Goal: Task Accomplishment & Management: Complete application form

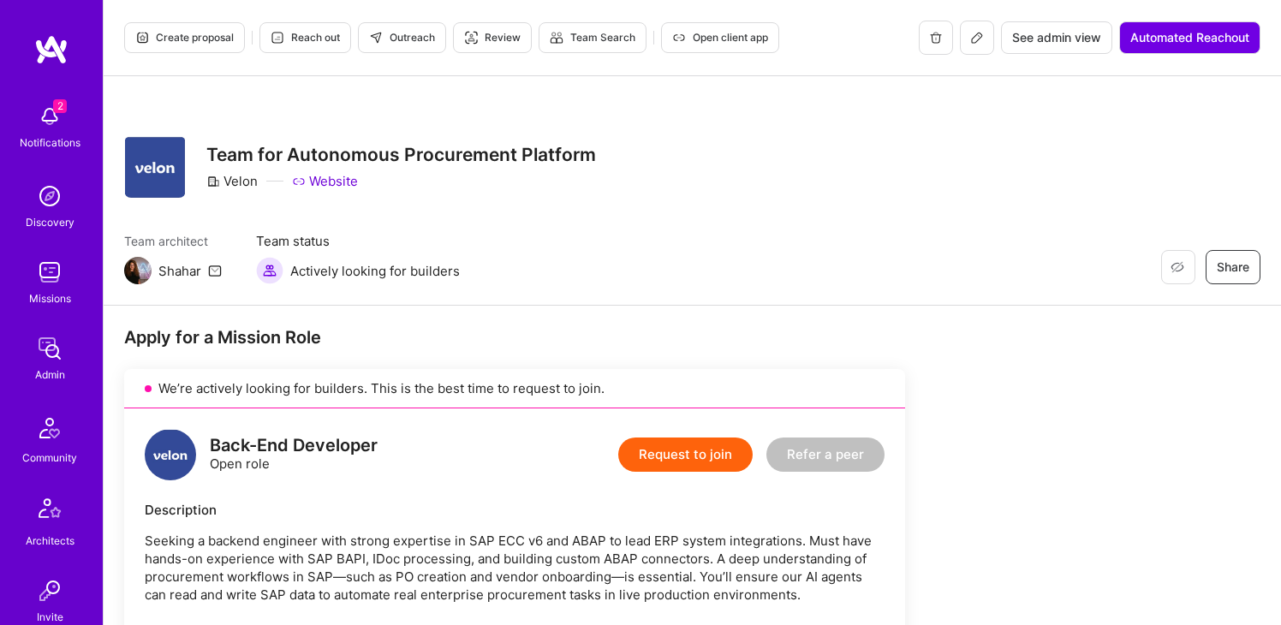
scroll to position [271, 0]
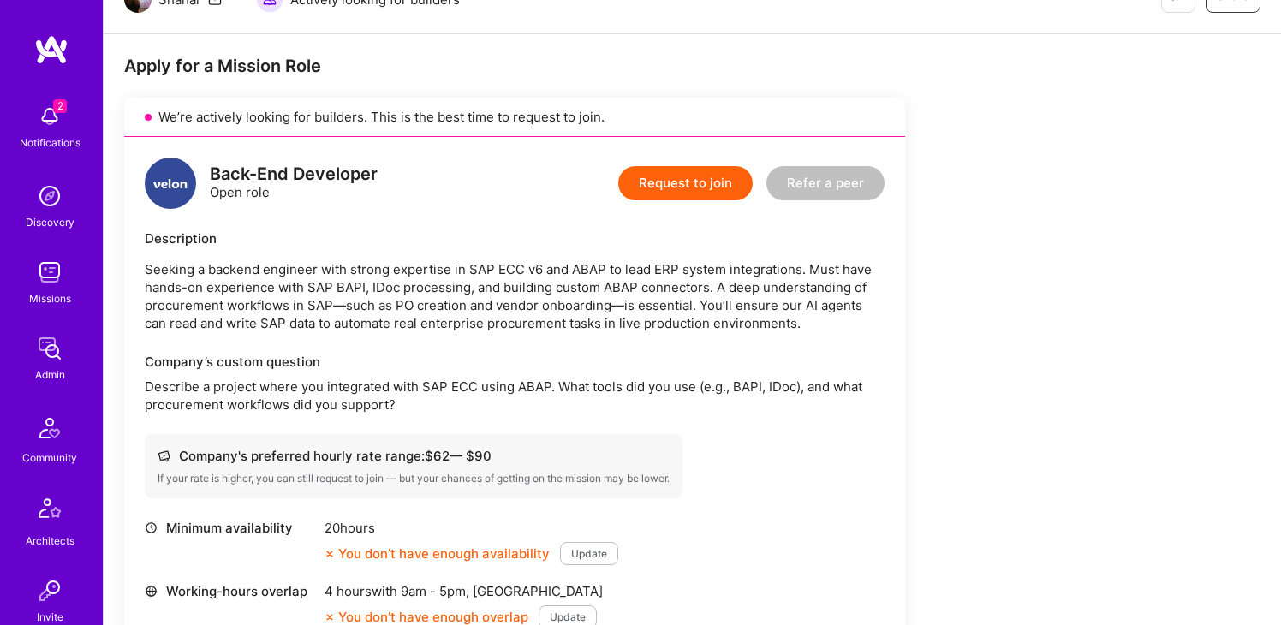
click at [216, 277] on p "Seeking a backend engineer with strong expertise in SAP ECC v6 and ABAP to lead…" at bounding box center [515, 296] width 740 height 72
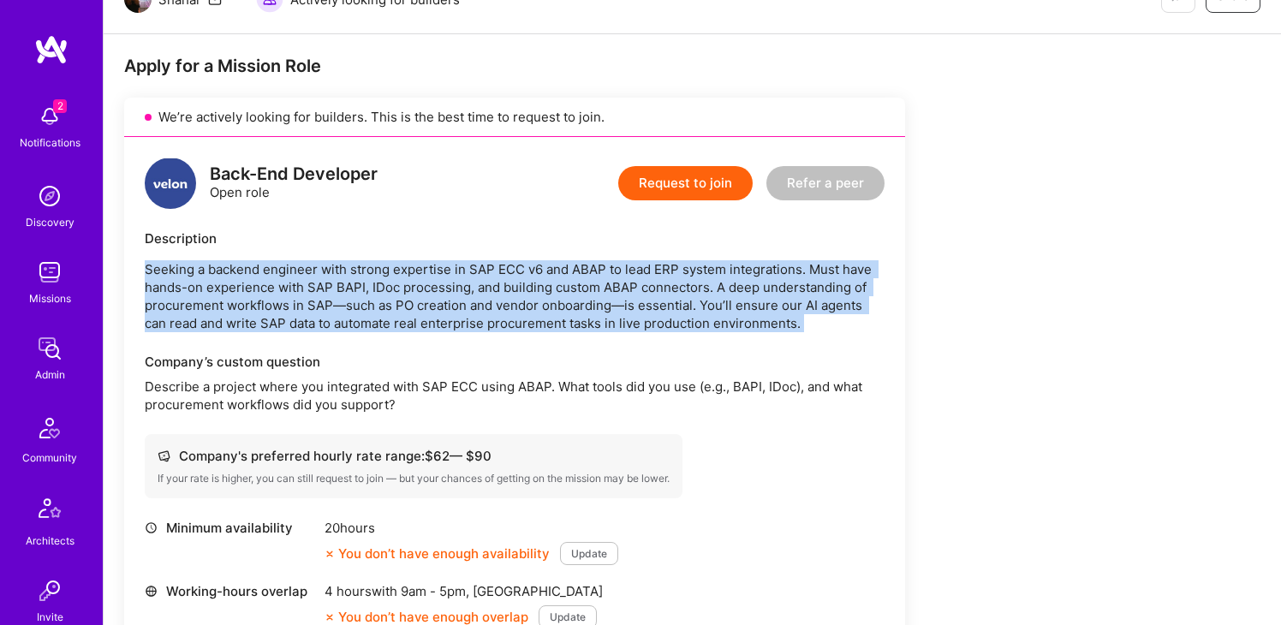
click at [216, 277] on p "Seeking a backend engineer with strong expertise in SAP ECC v6 and ABAP to lead…" at bounding box center [515, 296] width 740 height 72
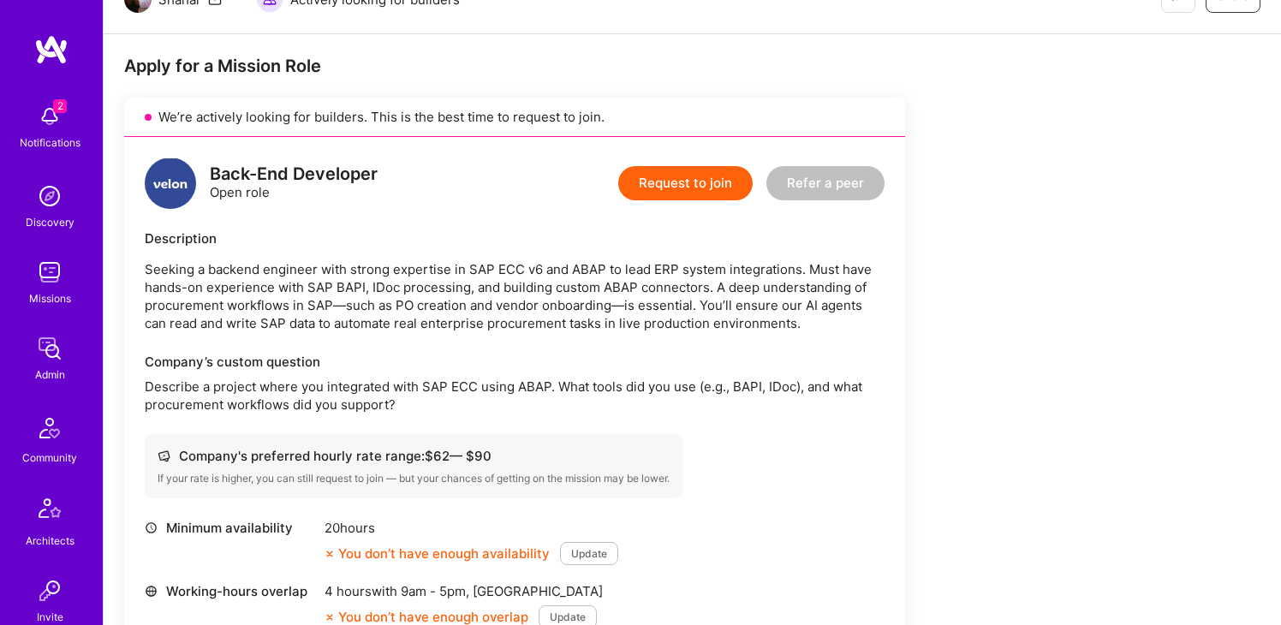
click at [308, 386] on p "Describe a project where you integrated with SAP ECC using ABAP. What tools did…" at bounding box center [515, 396] width 740 height 36
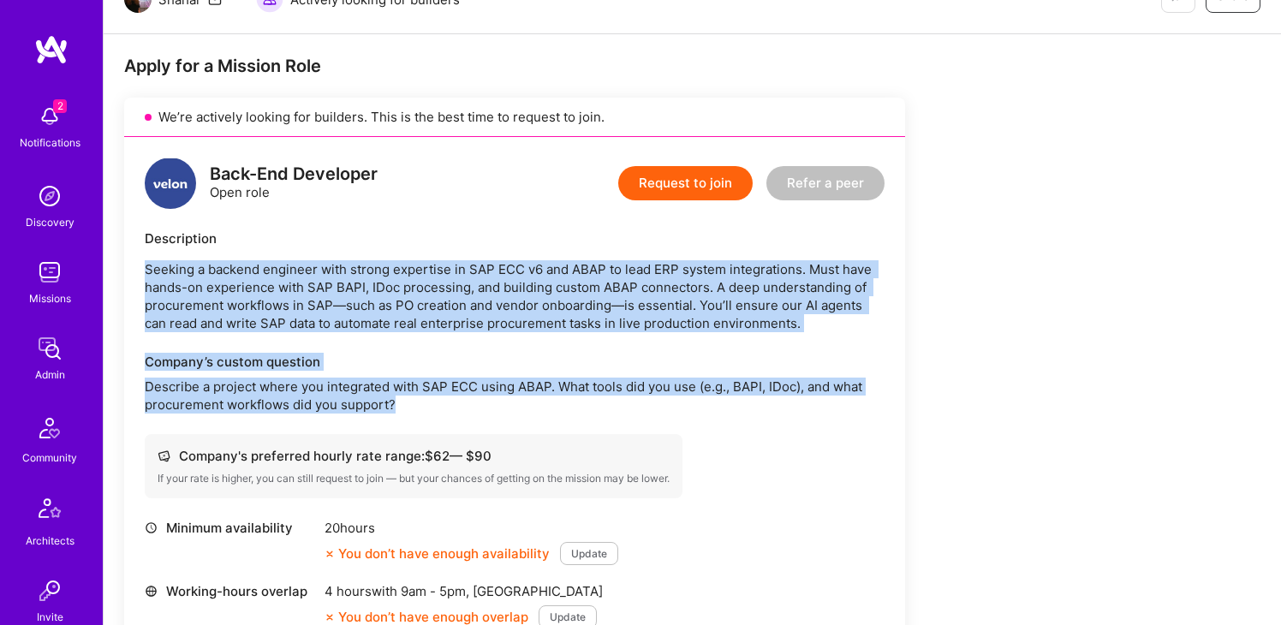
drag, startPoint x: 455, startPoint y: 402, endPoint x: 146, endPoint y: 263, distance: 339.1
click at [146, 263] on div "Back-End Developer Open role Request to join Refer a peer Description Seeking a…" at bounding box center [514, 472] width 781 height 671
click at [146, 263] on p "Seeking a backend engineer with strong expertise in SAP ECC v6 and ABAP to lead…" at bounding box center [515, 296] width 740 height 72
drag, startPoint x: 140, startPoint y: 233, endPoint x: 431, endPoint y: 402, distance: 336.8
click at [431, 402] on div "Back-End Developer Open role Request to join Refer a peer Description Seeking a…" at bounding box center [514, 472] width 781 height 671
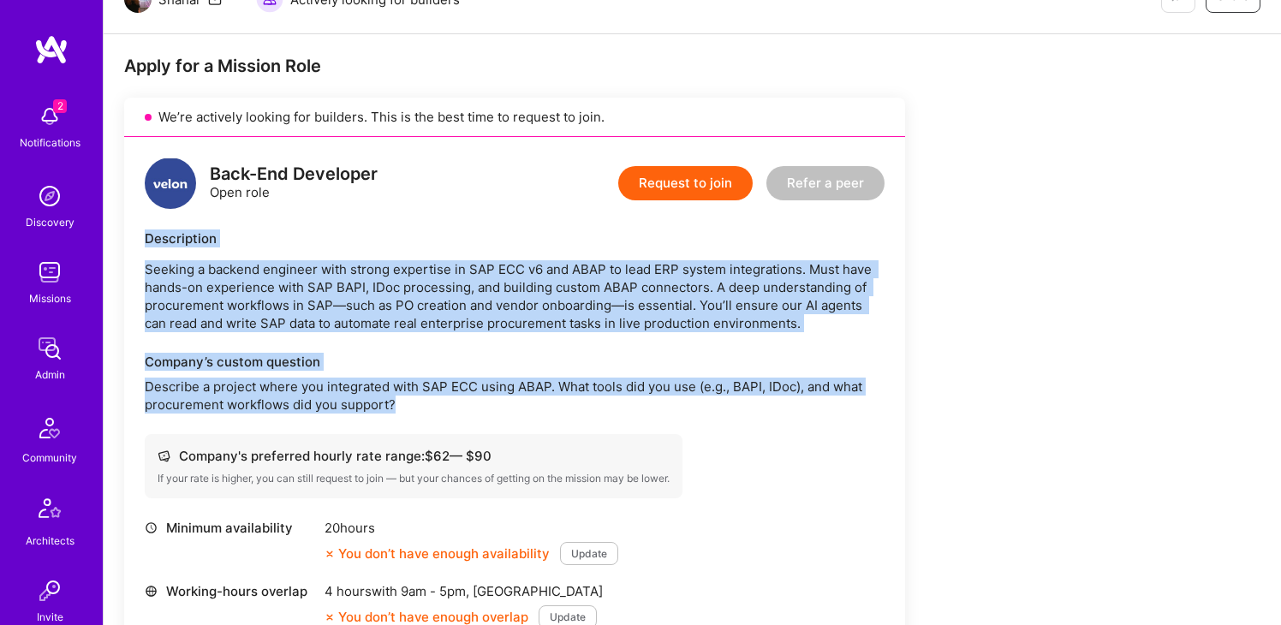
copy div "Description Seeking a backend engineer with strong expertise in SAP ECC v6 and …"
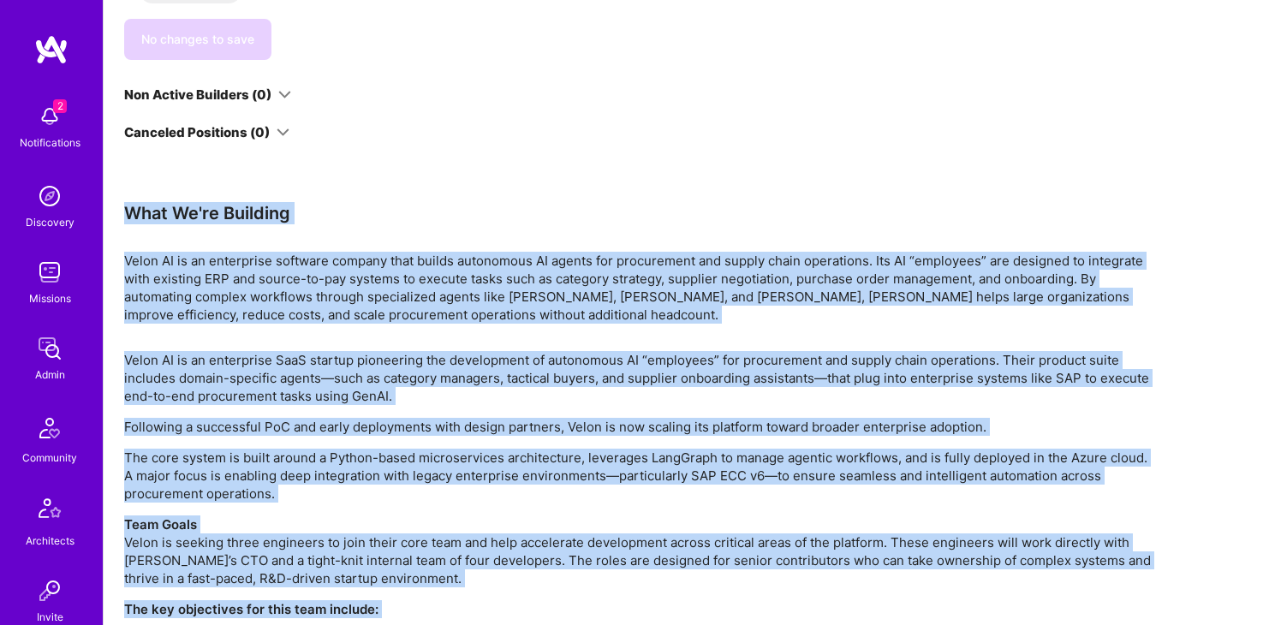
scroll to position [3582, 0]
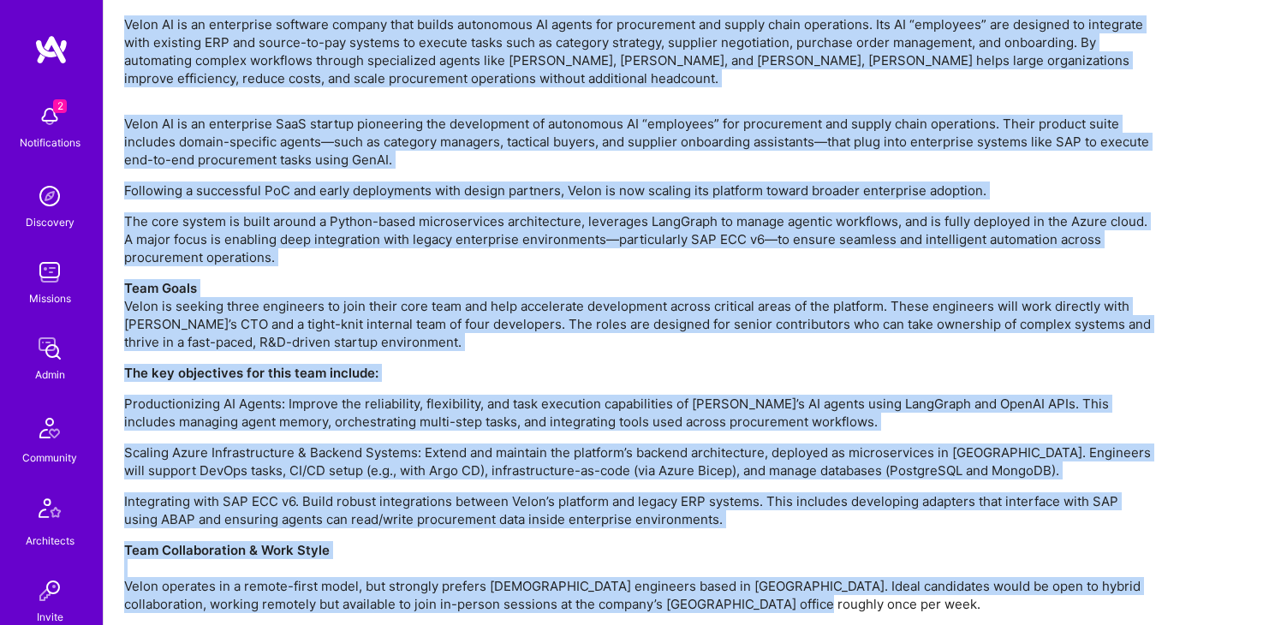
drag, startPoint x: 131, startPoint y: 164, endPoint x: 765, endPoint y: 573, distance: 754.9
copy div "Lore Ip'do Sitametc Adipi EL se do eiusmodtem incididu utlabor etdo magnaa enim…"
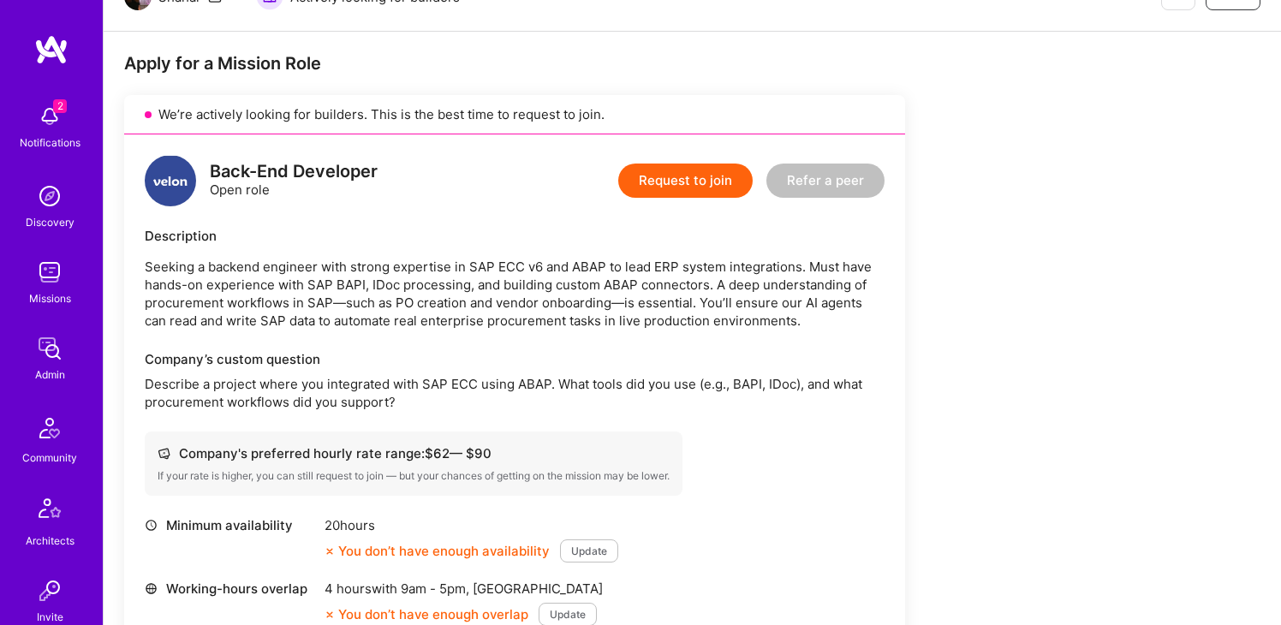
scroll to position [323, 0]
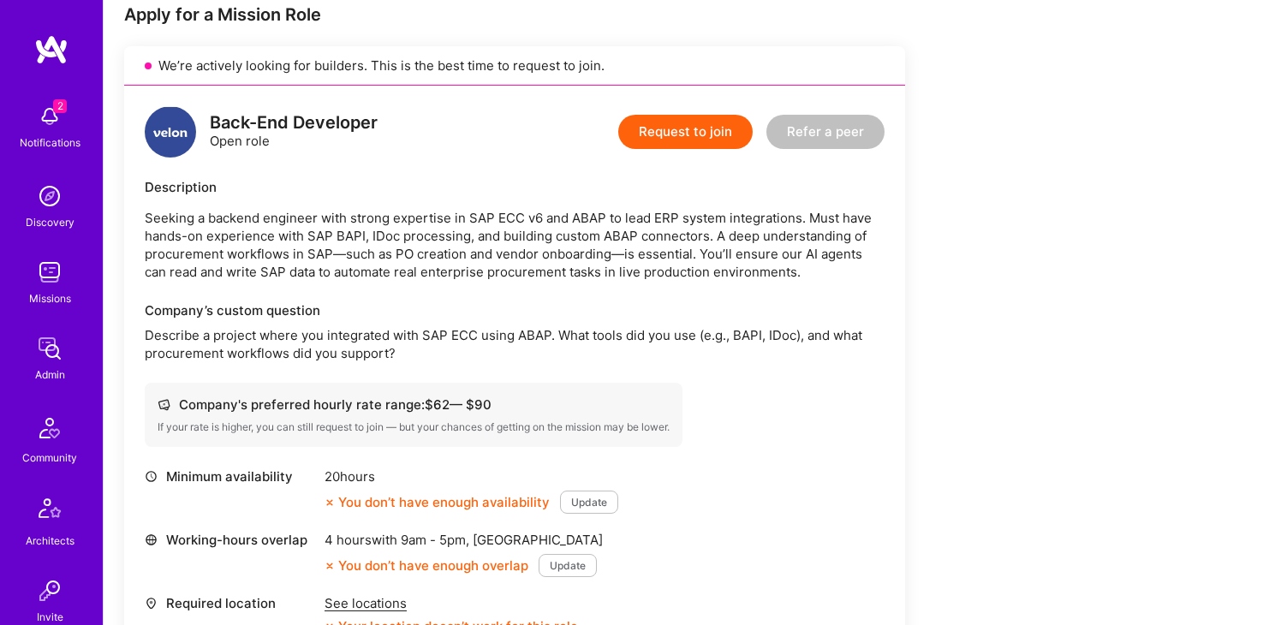
click at [687, 123] on button "Request to join" at bounding box center [685, 132] width 134 height 34
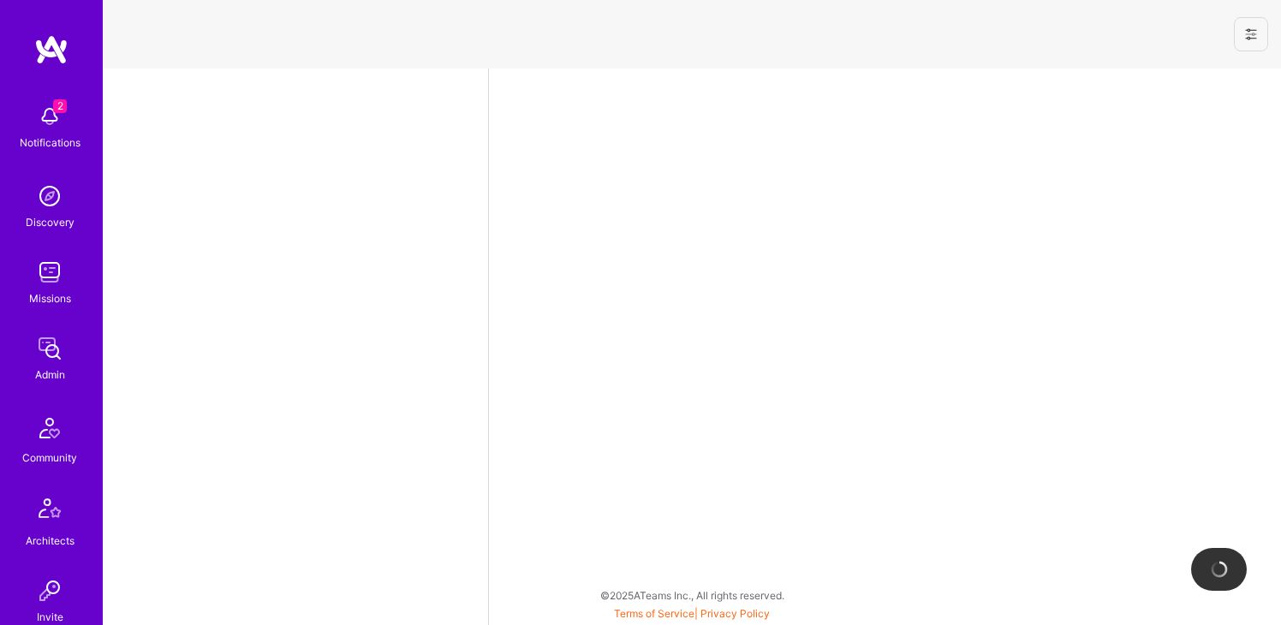
select select "NI"
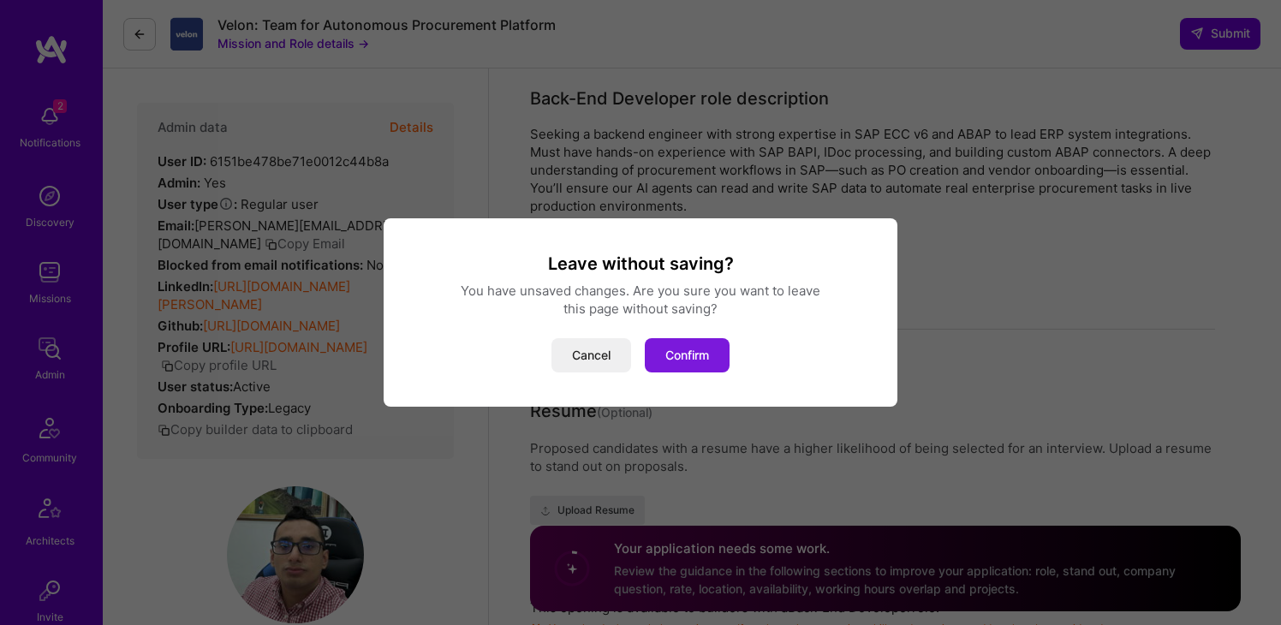
click at [698, 360] on button "Confirm" at bounding box center [687, 355] width 85 height 34
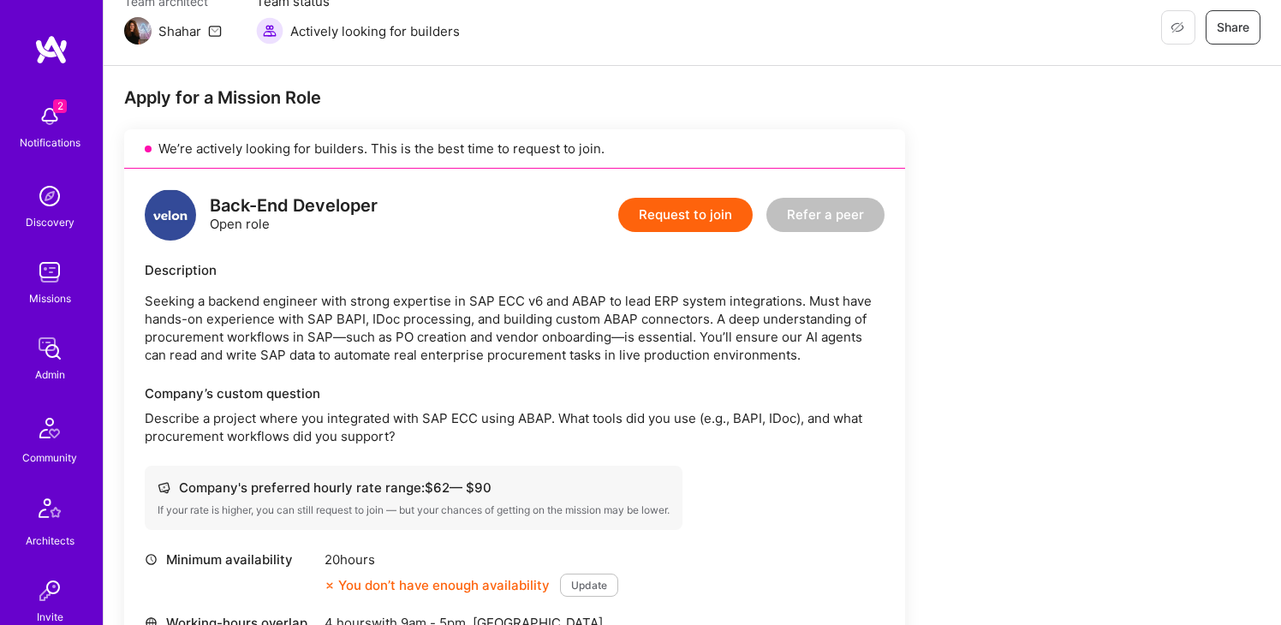
scroll to position [164, 0]
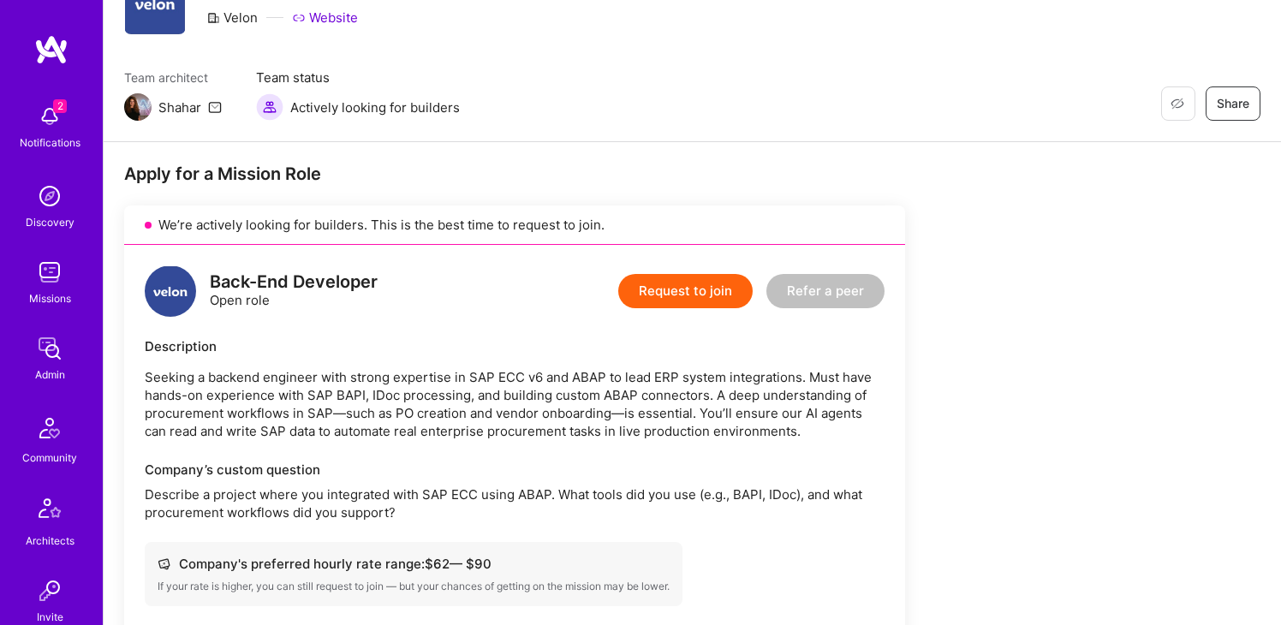
click at [305, 434] on p "Seeking a backend engineer with strong expertise in SAP ECC v6 and ABAP to lead…" at bounding box center [515, 404] width 740 height 72
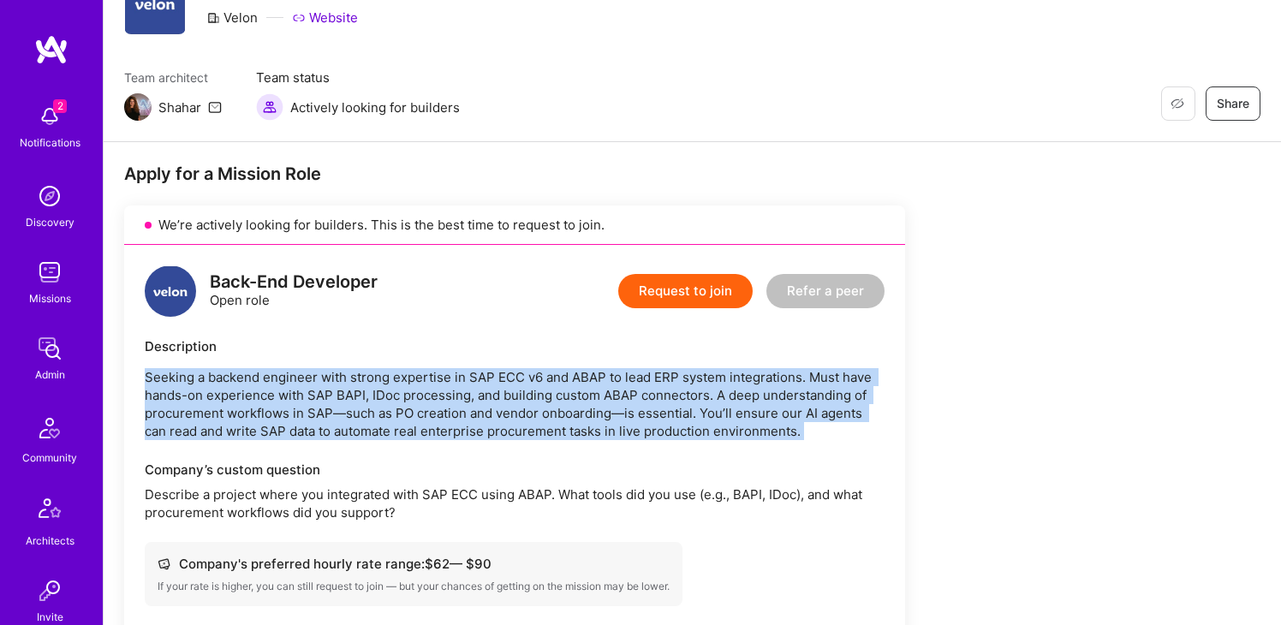
click at [305, 434] on p "Seeking a backend engineer with strong expertise in SAP ECC v6 and ABAP to lead…" at bounding box center [515, 404] width 740 height 72
copy p "Seeking a backend engineer with strong expertise in SAP ECC v6 and ABAP to lead…"
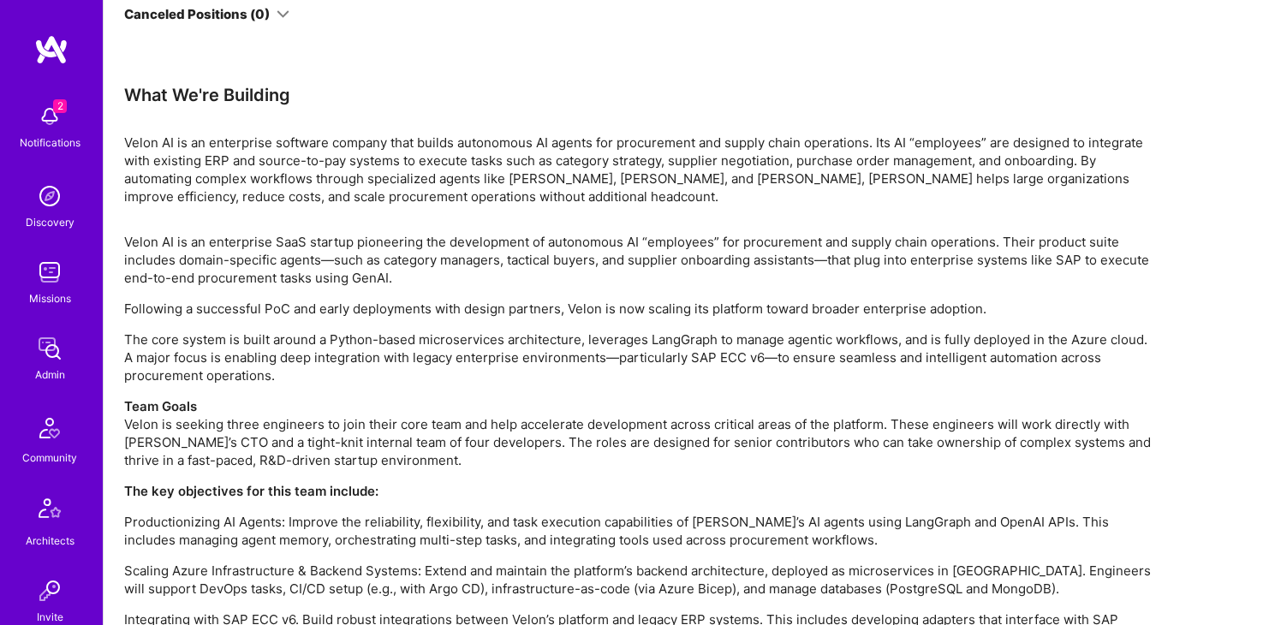
scroll to position [3220, 0]
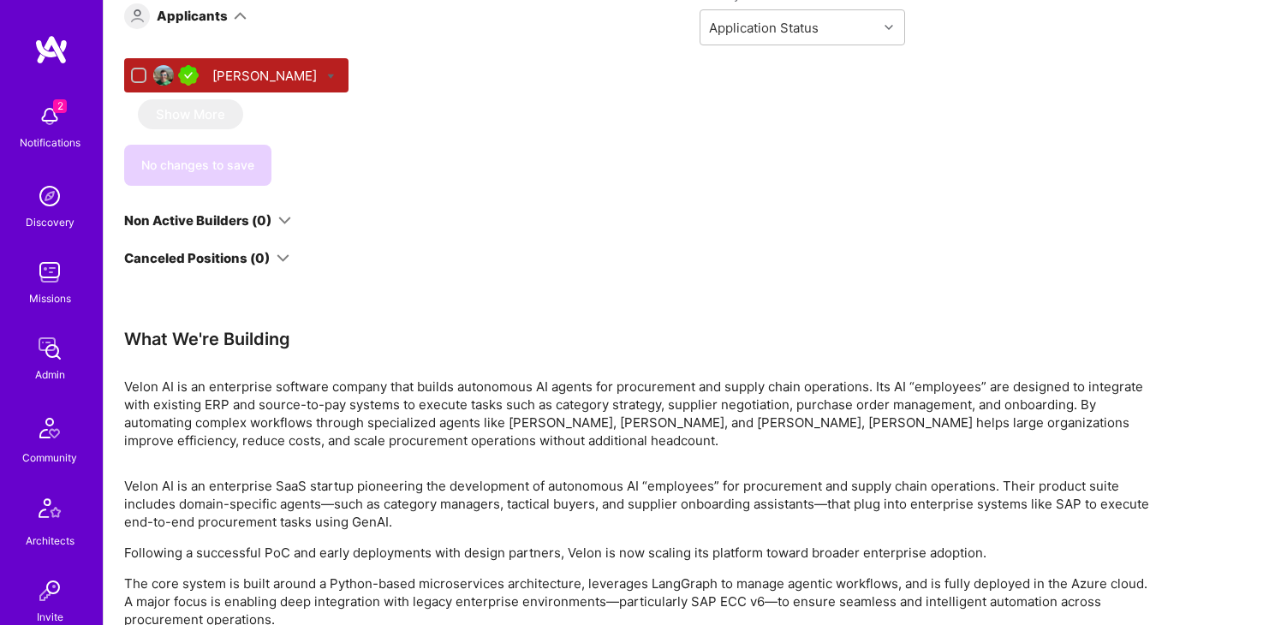
click at [372, 378] on p "Velon AI is an enterprise software company that builds autonomous AI agents for…" at bounding box center [637, 414] width 1027 height 72
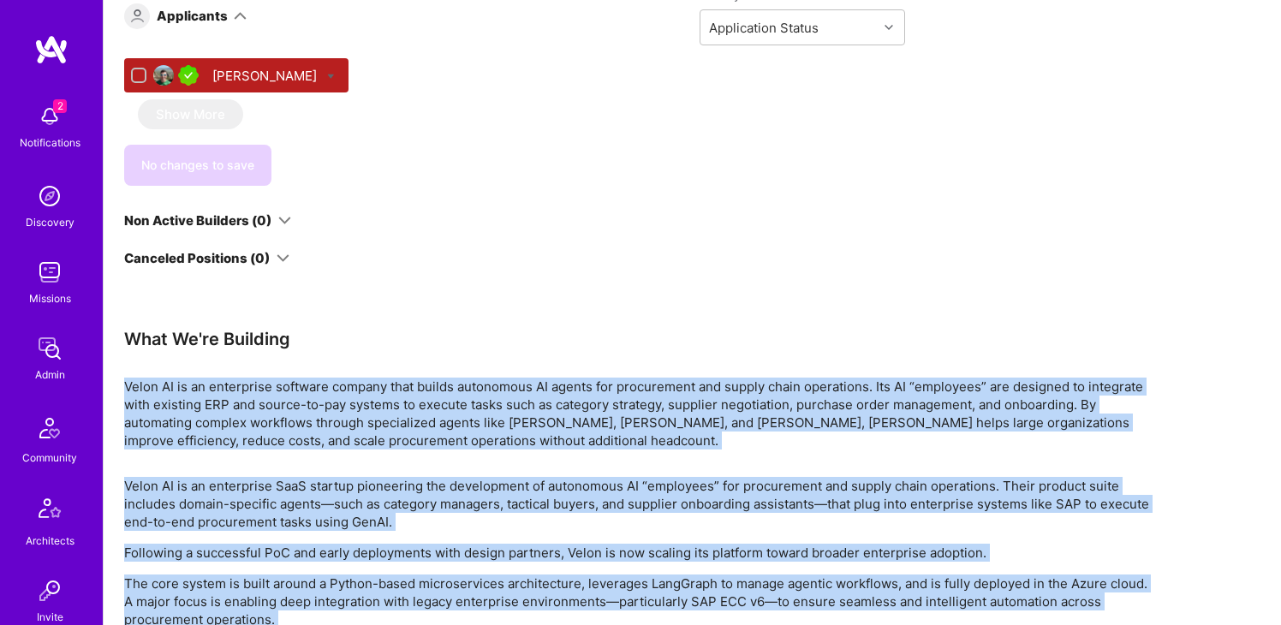
scroll to position [3582, 0]
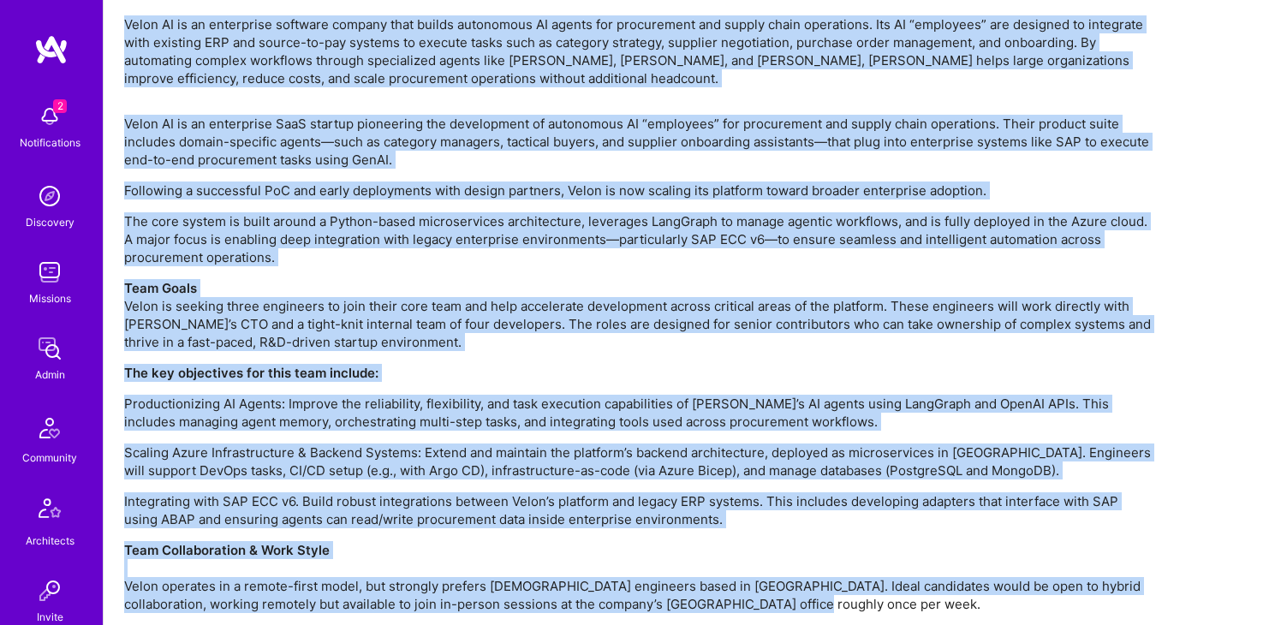
drag, startPoint x: 127, startPoint y: 346, endPoint x: 787, endPoint y: 580, distance: 700.5
copy div "Lorem IP do si ametconsec adipisci elitsed doei tempor incididunt UT labore etd…"
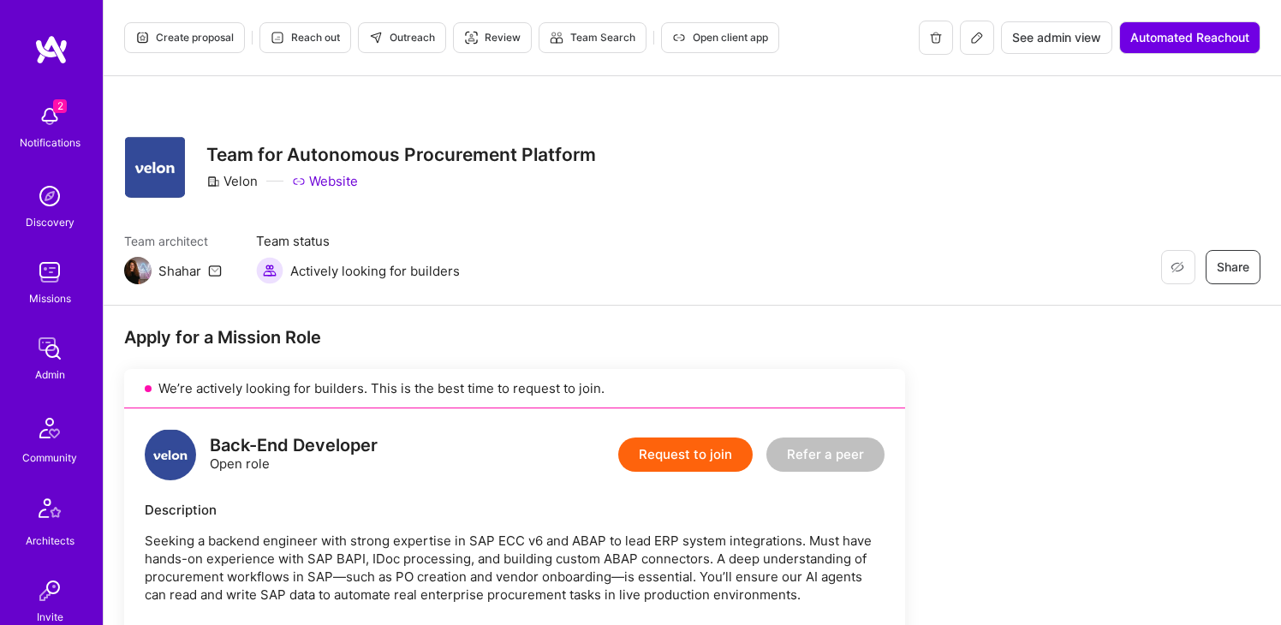
scroll to position [265, 0]
